Goal: Transaction & Acquisition: Download file/media

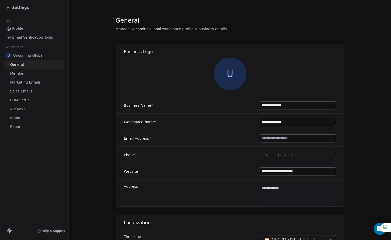
click at [14, 7] on span "Settings" at bounding box center [20, 7] width 17 height 5
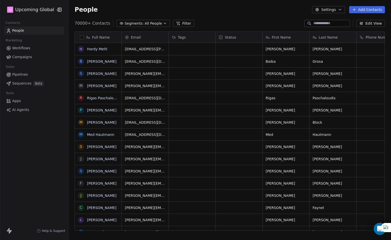
scroll to position [207, 318]
click at [163, 24] on icon "button" at bounding box center [165, 23] width 4 height 4
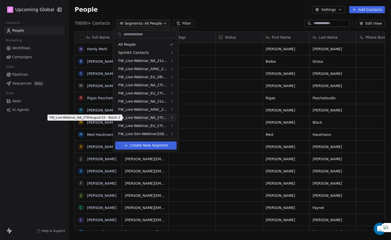
scroll to position [25, 0]
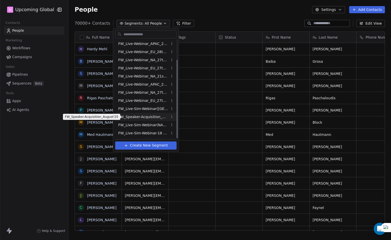
click at [151, 116] on span "FW_Speaker-Acquisition_August'25" at bounding box center [143, 116] width 50 height 5
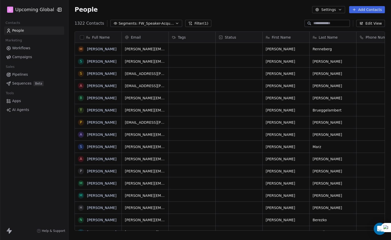
scroll to position [207, 318]
drag, startPoint x: 165, startPoint y: 20, endPoint x: 164, endPoint y: 23, distance: 3.3
click at [165, 20] on div "1322 Contacts Segments: FW_Speaker-Acquisition_August'25 Filter (1) Edit View" at bounding box center [229, 23] width 322 height 8
click at [164, 23] on span "FW_Speaker-Acquisition_August'25" at bounding box center [155, 23] width 35 height 5
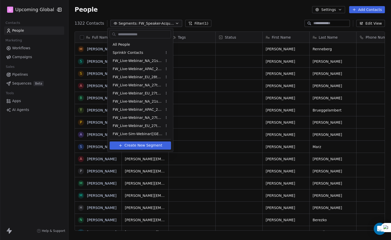
scroll to position [9, 0]
click at [207, 11] on html "U Upcoming Global Contacts People Marketing Workflows Campaigns Sales Pipelines…" at bounding box center [195, 120] width 391 height 240
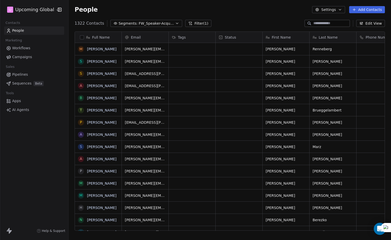
click at [82, 36] on button "button" at bounding box center [82, 37] width 4 height 4
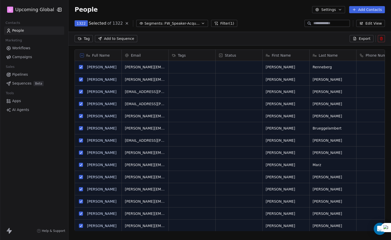
scroll to position [189, 318]
click at [367, 41] on span "Export" at bounding box center [364, 38] width 12 height 5
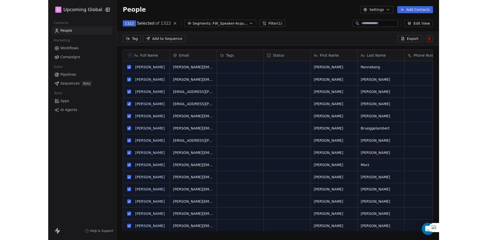
scroll to position [207, 318]
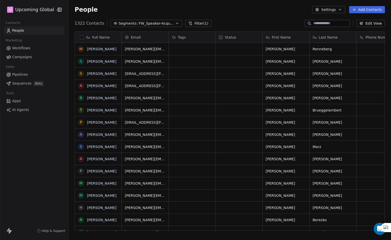
click at [342, 9] on icon "button" at bounding box center [340, 10] width 4 height 4
drag, startPoint x: 344, startPoint y: 49, endPoint x: 342, endPoint y: 46, distance: 3.9
click at [342, 46] on div "Contact Properties Tags Import Export" at bounding box center [339, 32] width 49 height 37
click at [342, 45] on div "Export" at bounding box center [339, 45] width 45 height 8
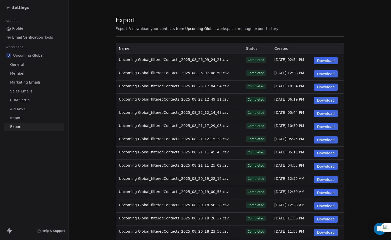
click at [322, 60] on button "Download" at bounding box center [326, 60] width 24 height 7
